Goal: Transaction & Acquisition: Purchase product/service

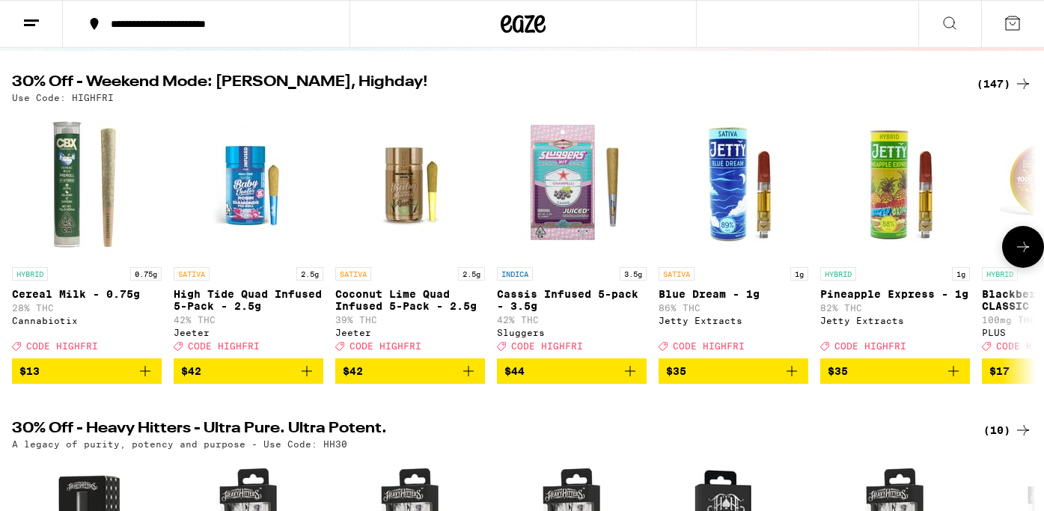
scroll to position [145, 0]
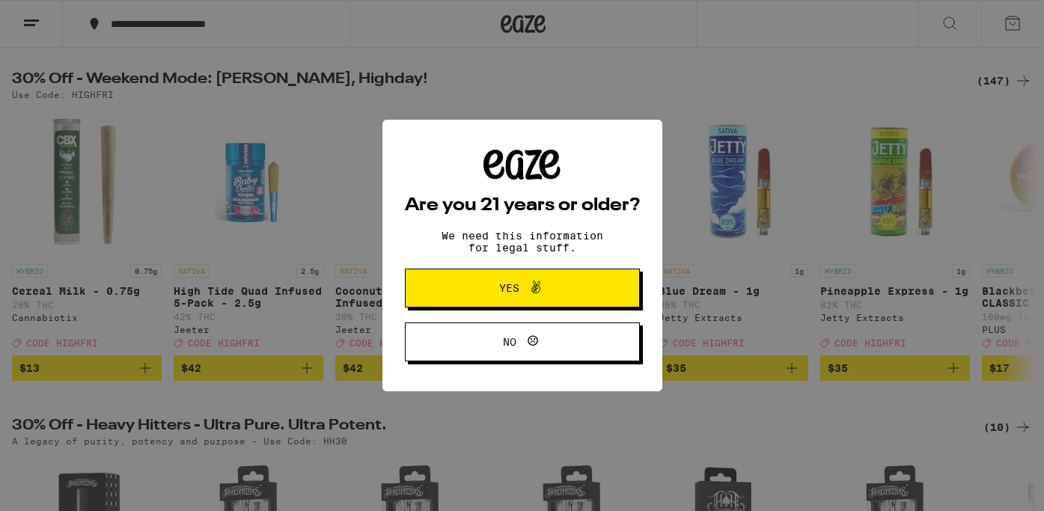
click at [523, 298] on span at bounding box center [532, 288] width 25 height 19
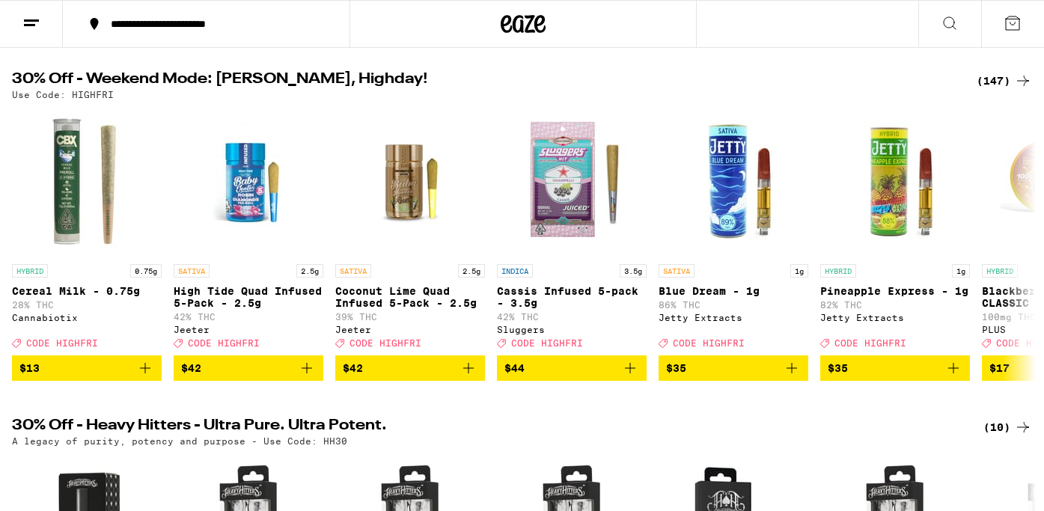
click at [1002, 82] on div "(147)" at bounding box center [1004, 81] width 55 height 18
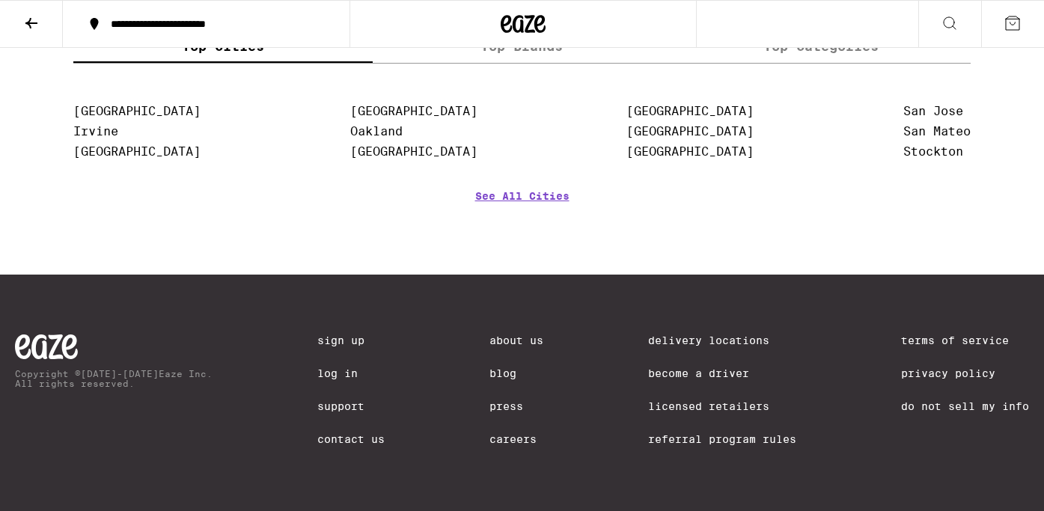
scroll to position [10942, 0]
